Goal: Task Accomplishment & Management: Manage account settings

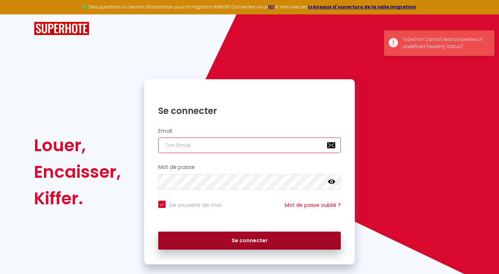
type input "[EMAIL_ADDRESS][DOMAIN_NAME]"
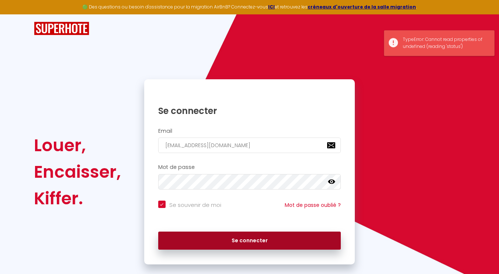
click at [244, 241] on button "Se connecter" at bounding box center [249, 240] width 183 height 18
checkbox input "true"
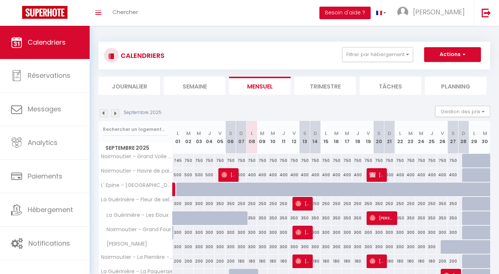
click at [114, 114] on img at bounding box center [115, 113] width 8 height 8
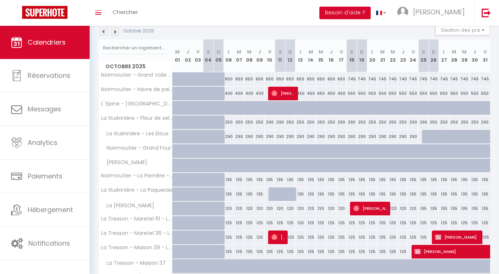
scroll to position [82, 0]
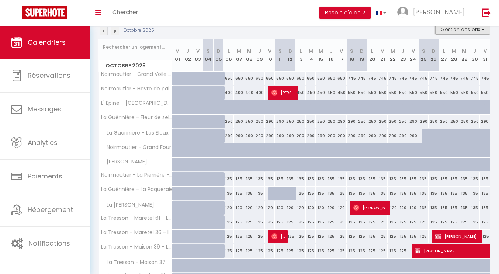
click at [483, 27] on button "Gestion des prix" at bounding box center [462, 29] width 55 height 11
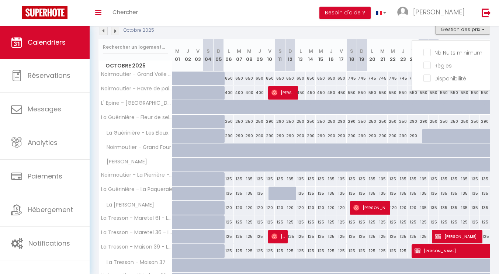
drag, startPoint x: 427, startPoint y: 52, endPoint x: 504, endPoint y: 66, distance: 77.9
click at [427, 52] on input "Nb Nuits minimum" at bounding box center [456, 51] width 66 height 7
checkbox input "true"
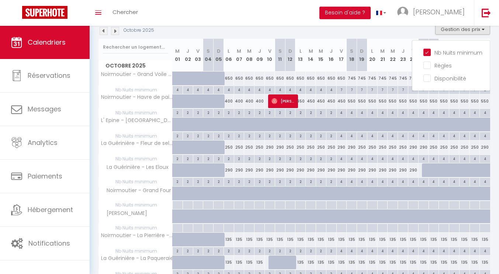
click at [390, 35] on div "[DATE] Gestion des prix Nb Nuits minimum Règles Disponibilité" at bounding box center [293, 31] width 391 height 15
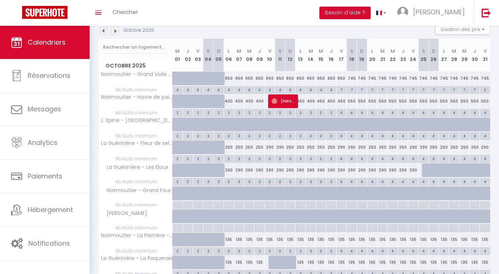
click at [487, 89] on div "2" at bounding box center [485, 89] width 10 height 7
type input "2"
type input "Ven 31 Octobre 2025"
type input "[DATE]"
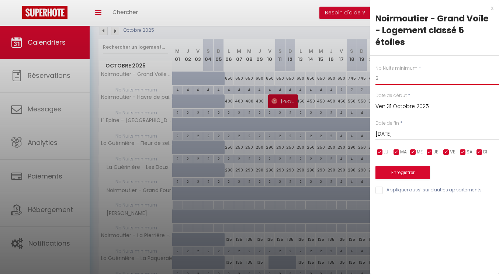
click at [386, 80] on input "2" at bounding box center [436, 78] width 123 height 13
type input "è"
type input "7"
click at [396, 173] on button "Enregistrer" at bounding box center [402, 172] width 55 height 13
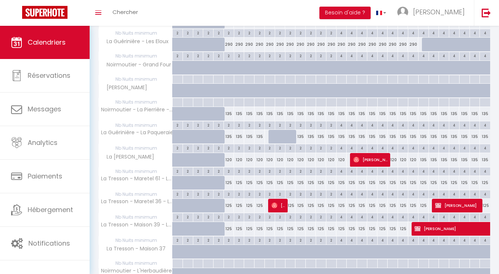
scroll to position [286, 0]
